Goal: Obtain resource: Download file/media

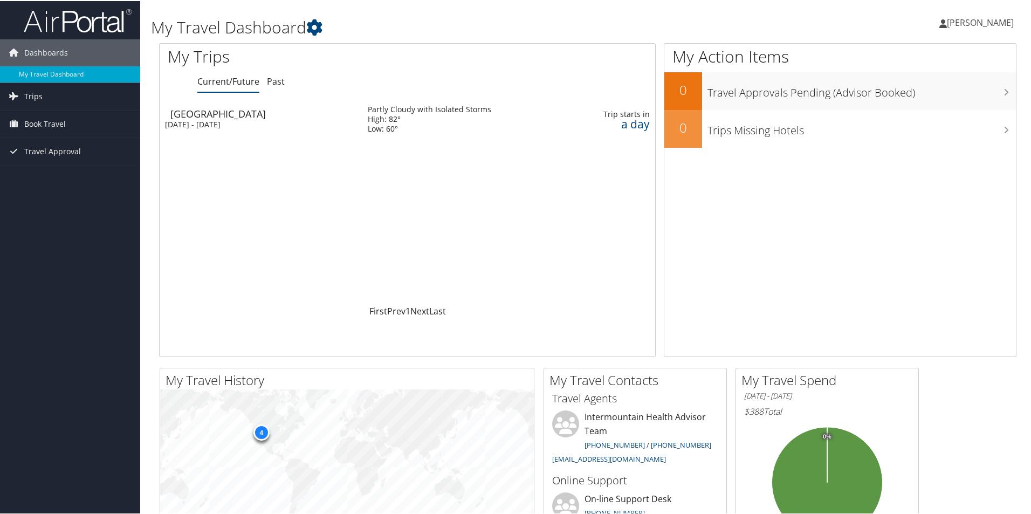
click at [197, 115] on div "Salt Lake City" at bounding box center [263, 113] width 187 height 10
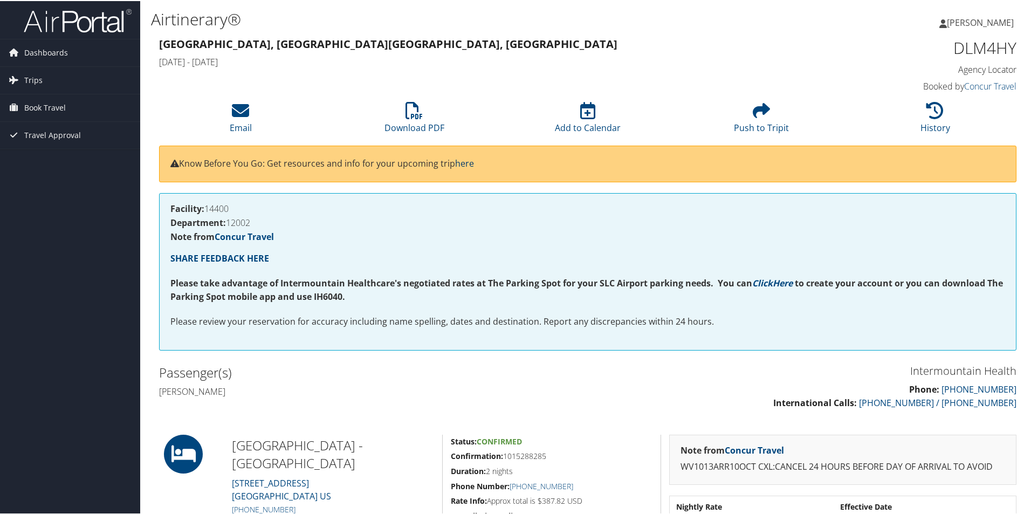
click at [473, 162] on link "here" at bounding box center [464, 162] width 19 height 12
click at [417, 119] on li "Download PDF" at bounding box center [414, 117] width 174 height 44
click at [15, 109] on icon at bounding box center [13, 106] width 16 height 16
click at [50, 161] on link "Book/Manage Online Trips" at bounding box center [70, 161] width 140 height 16
